Goal: Task Accomplishment & Management: Manage account settings

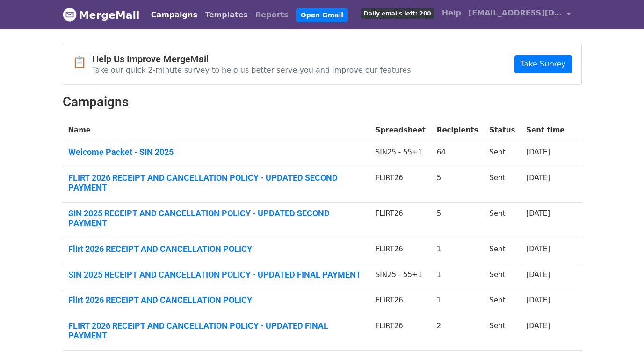
click at [209, 14] on link "Templates" at bounding box center [226, 15] width 50 height 19
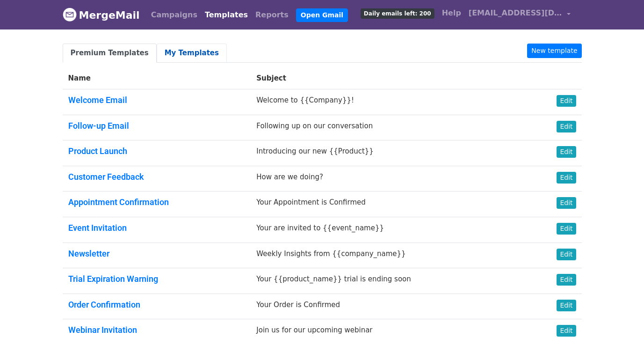
click at [188, 44] on link "My Templates" at bounding box center [192, 52] width 70 height 19
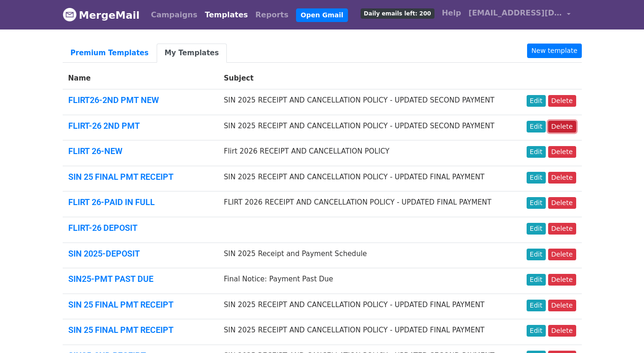
click at [561, 127] on link "Delete" at bounding box center [562, 127] width 28 height 12
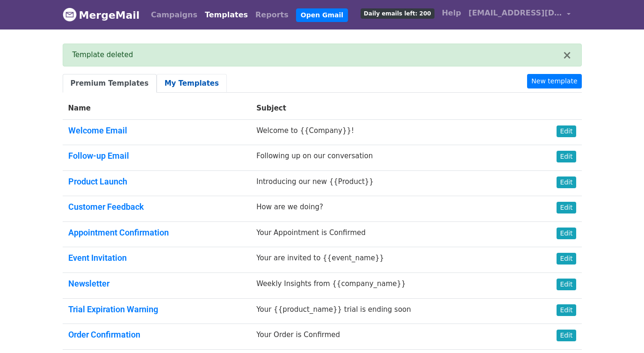
click at [191, 79] on link "My Templates" at bounding box center [192, 83] width 70 height 19
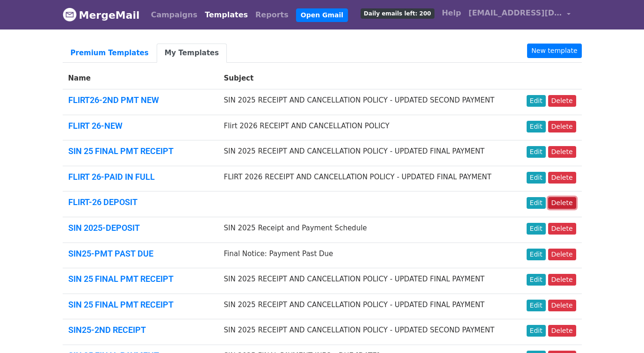
click at [567, 204] on link "Delete" at bounding box center [562, 203] width 28 height 12
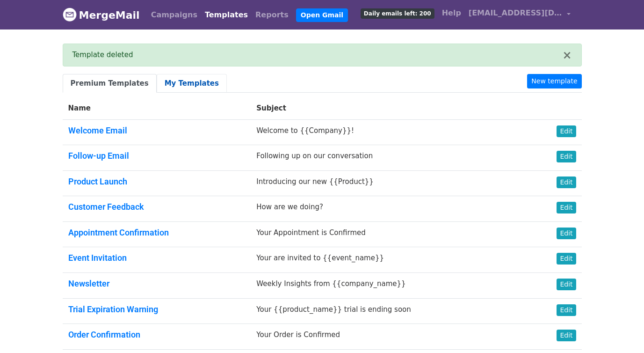
click at [192, 83] on link "My Templates" at bounding box center [192, 83] width 70 height 19
